Goal: Book appointment/travel/reservation

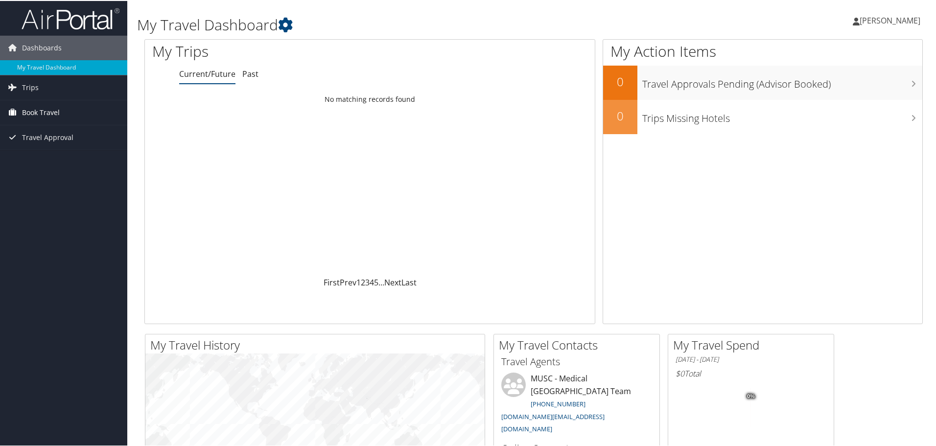
click at [37, 111] on span "Book Travel" at bounding box center [41, 111] width 38 height 24
click at [74, 158] on link "Book/Manage Online Trips" at bounding box center [63, 160] width 127 height 15
